Goal: Task Accomplishment & Management: Manage account settings

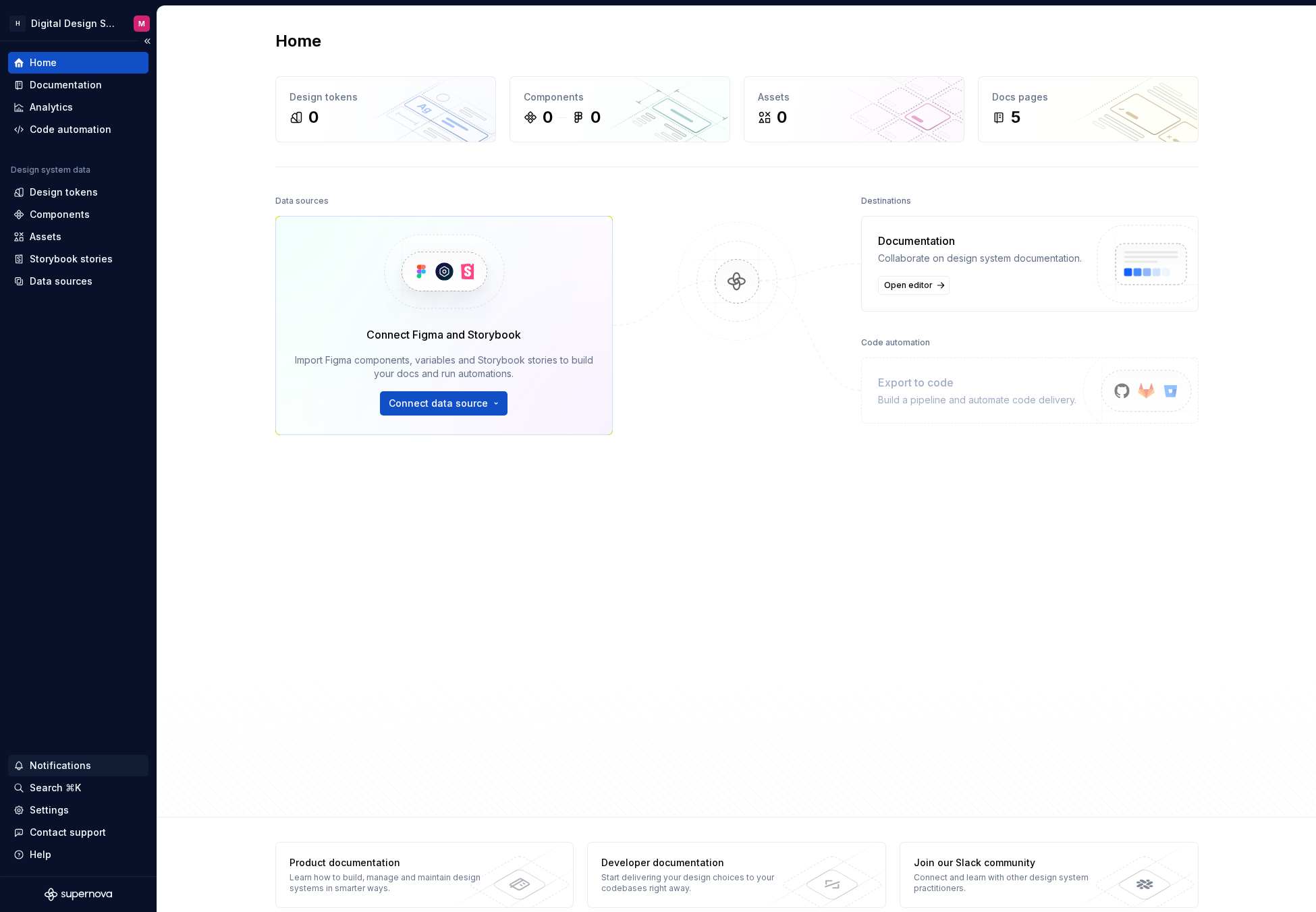
click at [37, 768] on div "Notifications" at bounding box center [60, 765] width 62 height 13
click at [37, 794] on html "H Digital Design System M Home Documentation Analytics Code automation Design s…" at bounding box center [658, 456] width 1316 height 912
click at [42, 793] on div "Search ⌘K" at bounding box center [55, 788] width 52 height 13
click at [40, 814] on div "Settings" at bounding box center [49, 810] width 39 height 13
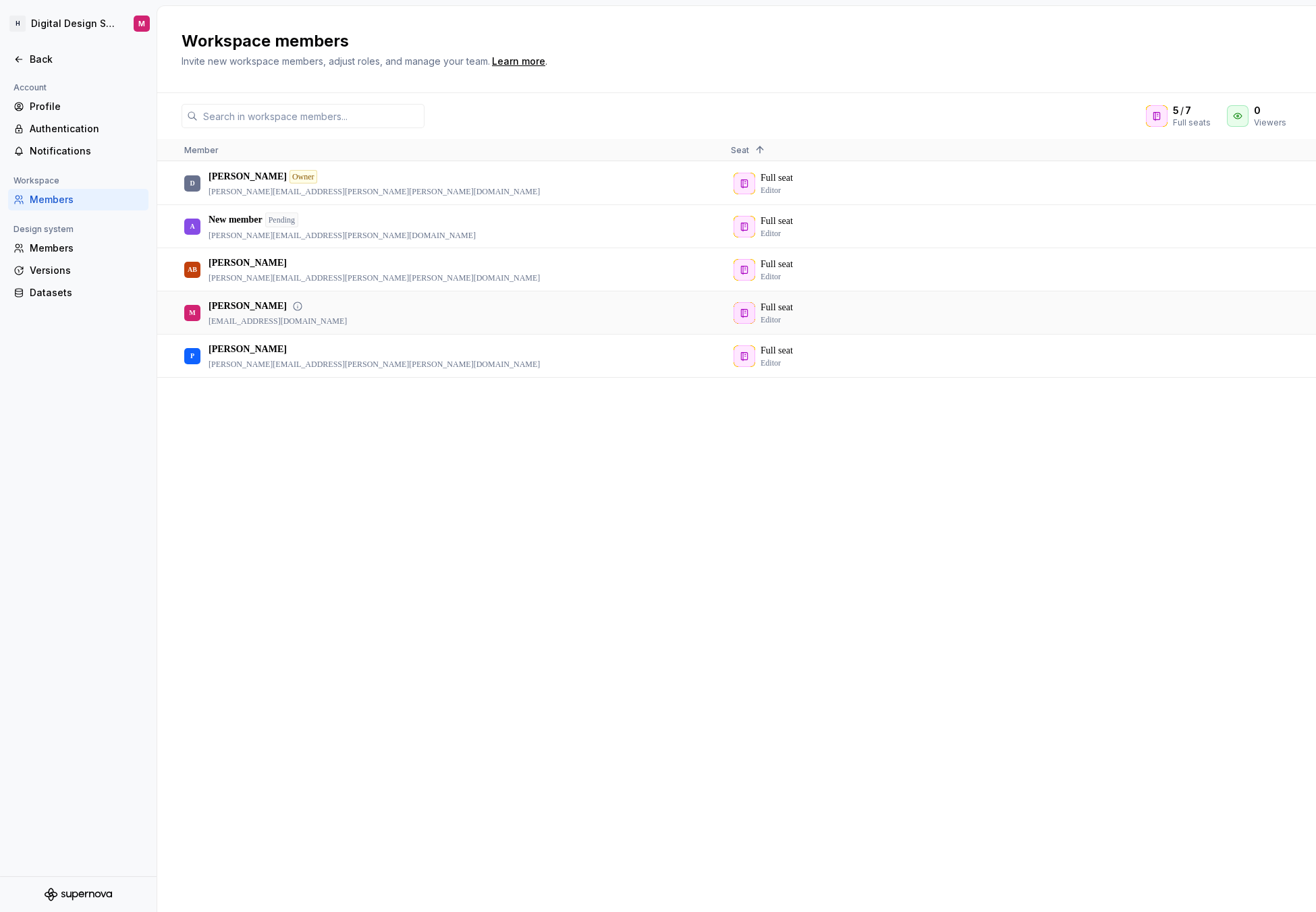
click at [265, 307] on div "Megan" at bounding box center [277, 306] width 138 height 13
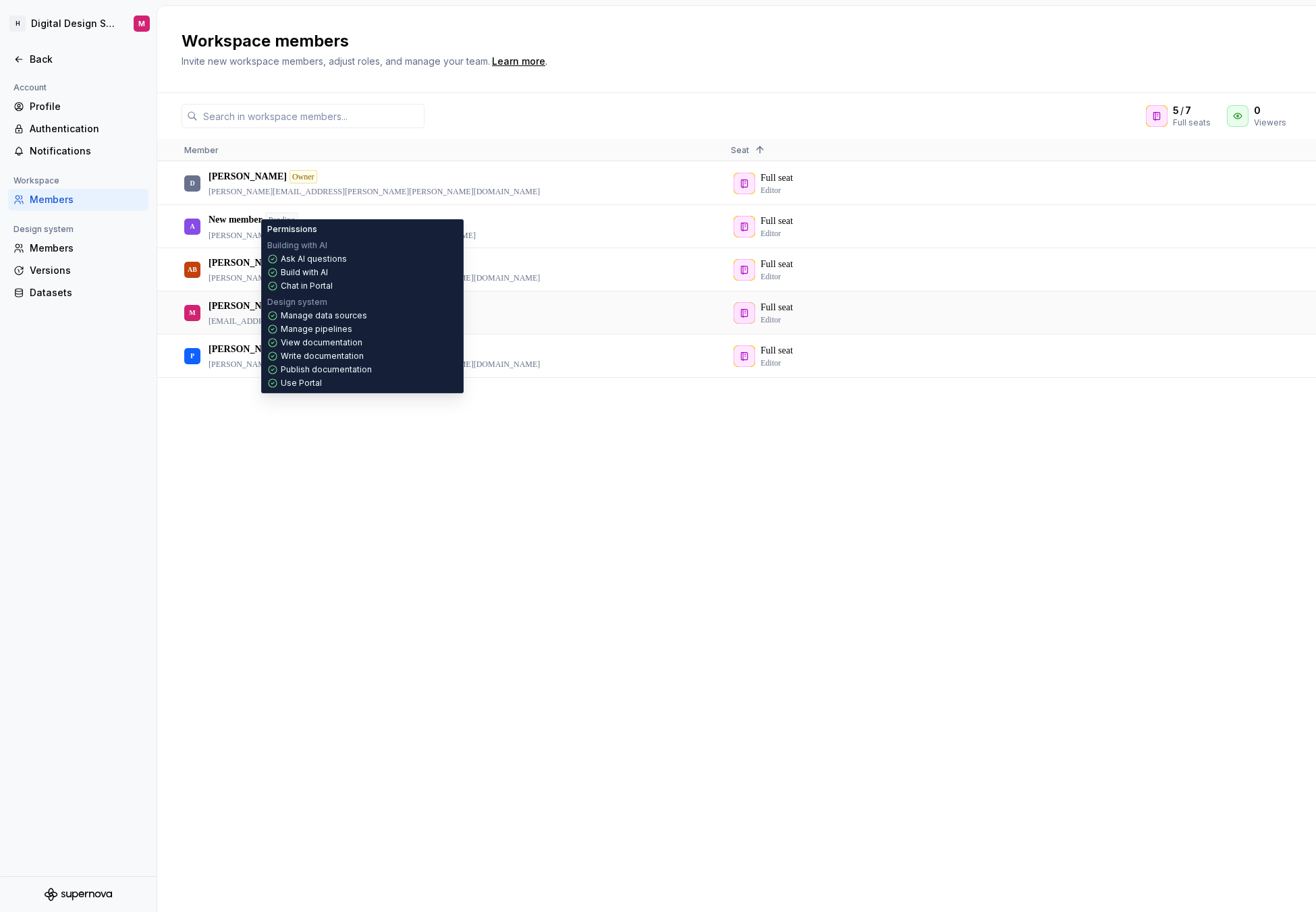
click at [292, 305] on icon at bounding box center [298, 306] width 11 height 11
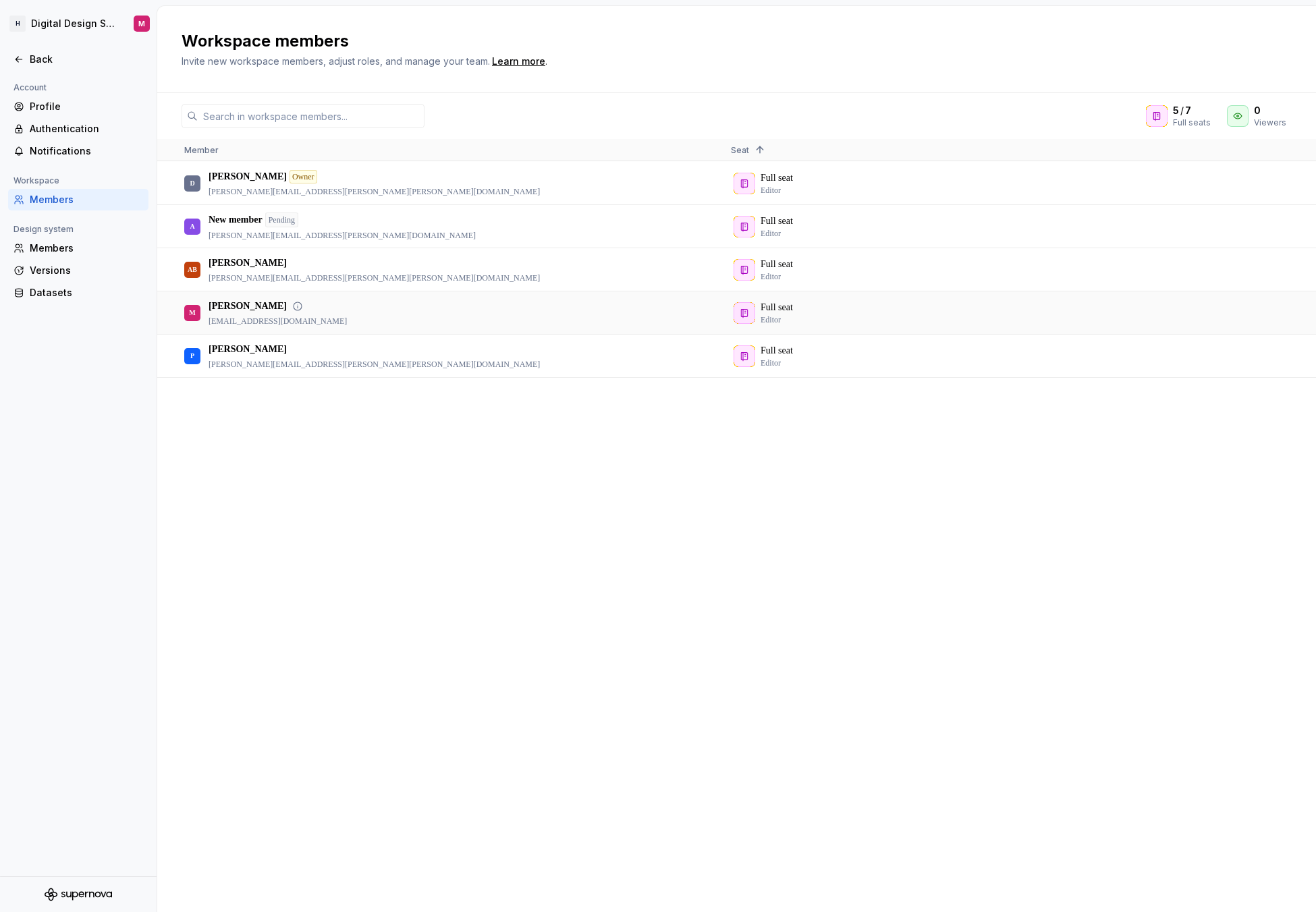
click at [292, 307] on icon at bounding box center [298, 306] width 11 height 11
click at [356, 314] on div "M Megan mwasmer@hach.com" at bounding box center [447, 313] width 525 height 41
